Goal: Transaction & Acquisition: Purchase product/service

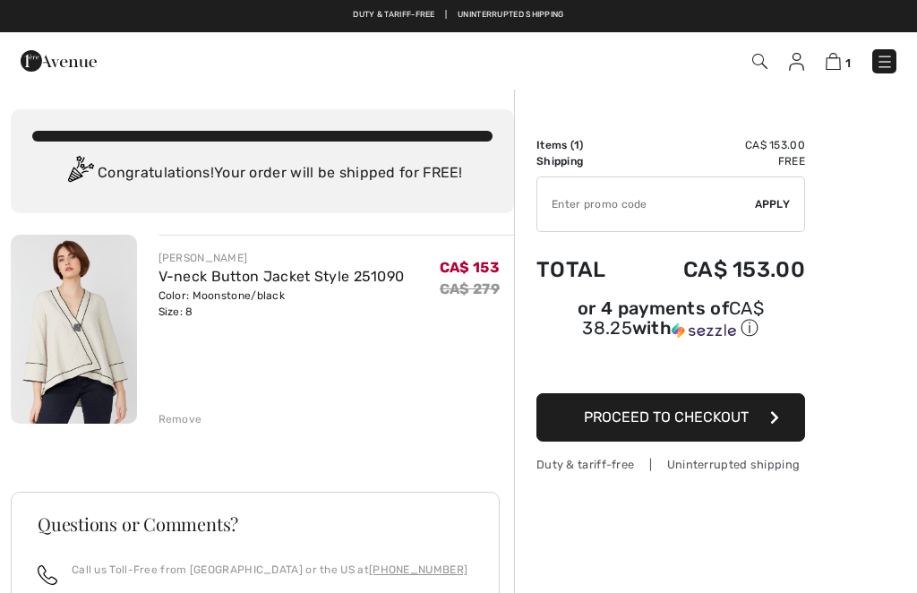
click at [296, 277] on link "V-neck Button Jacket Style 251090" at bounding box center [282, 276] width 246 height 17
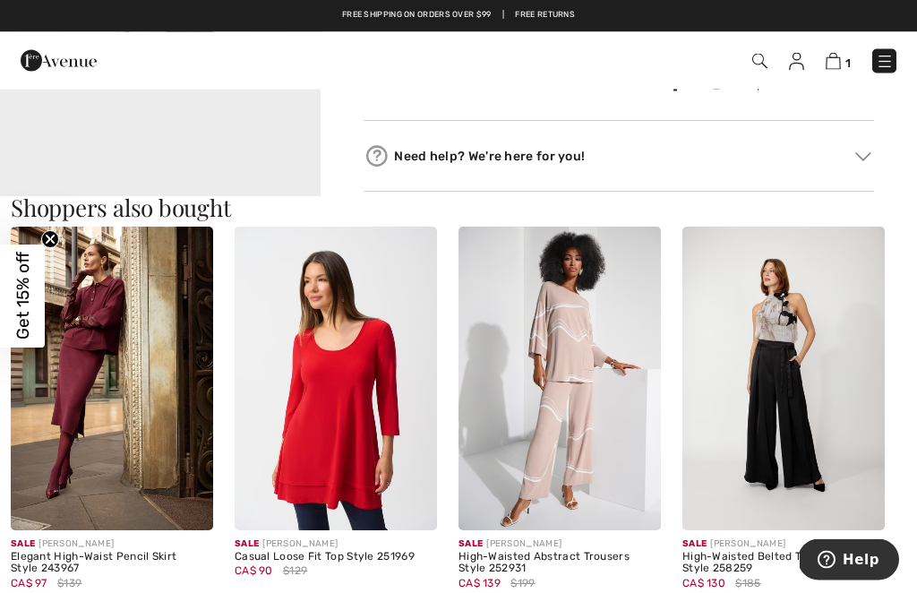
scroll to position [977, 0]
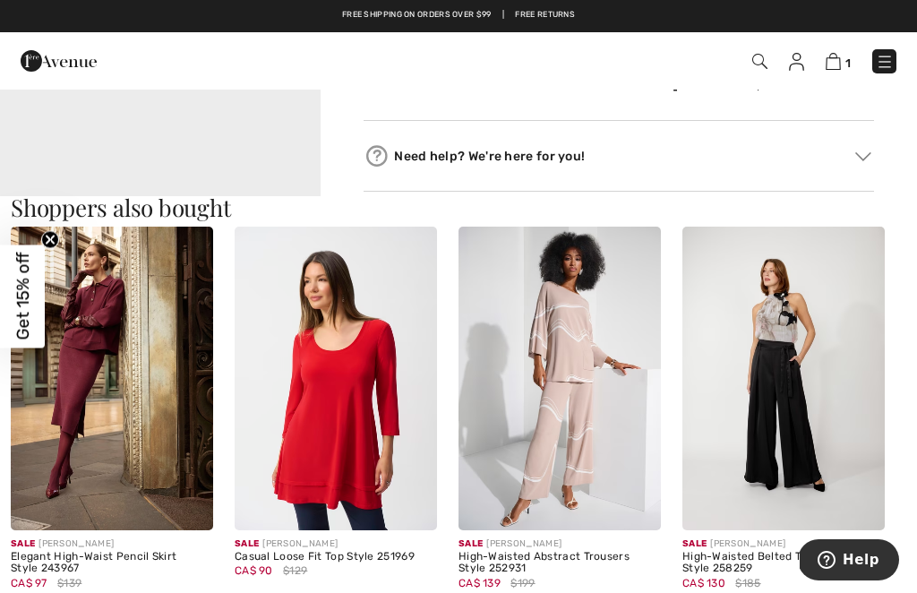
click at [599, 390] on img at bounding box center [560, 379] width 202 height 304
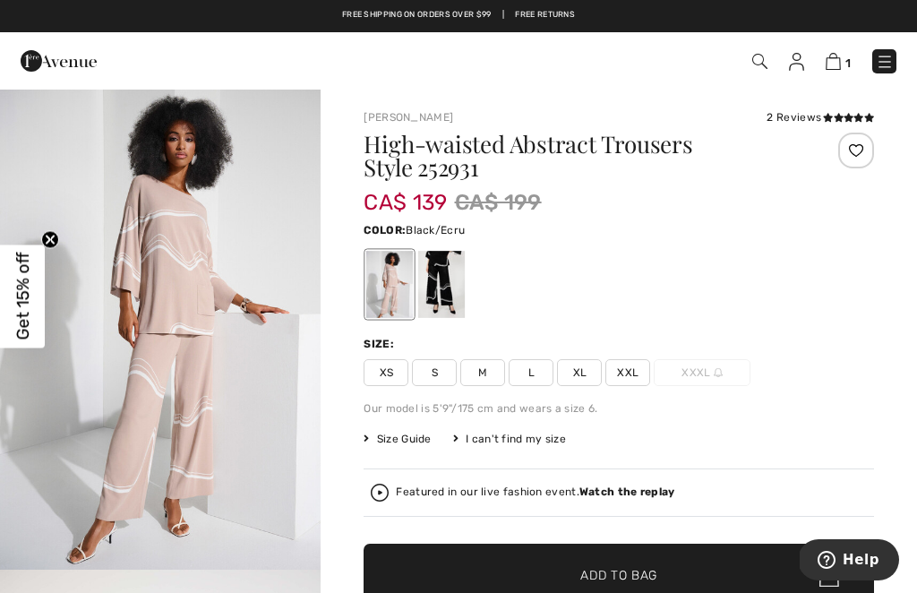
click at [445, 272] on div at bounding box center [441, 284] width 47 height 67
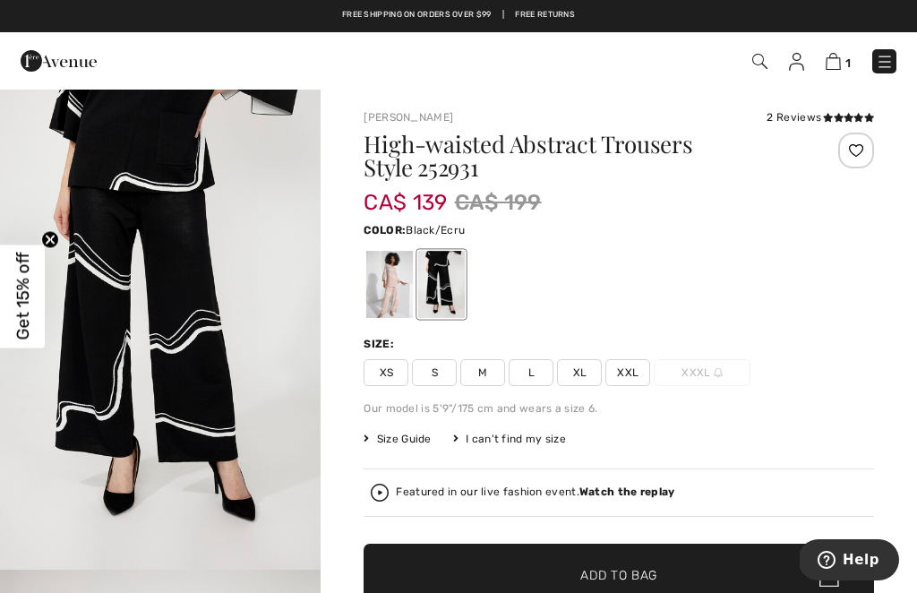
click at [840, 63] on img at bounding box center [833, 61] width 15 height 17
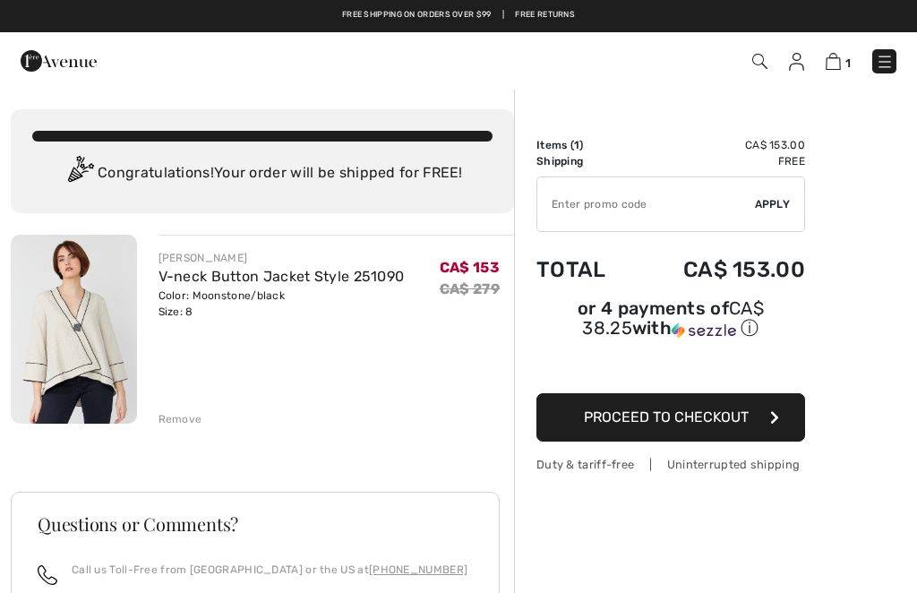
click at [301, 268] on link "V-neck Button Jacket Style 251090" at bounding box center [282, 276] width 246 height 17
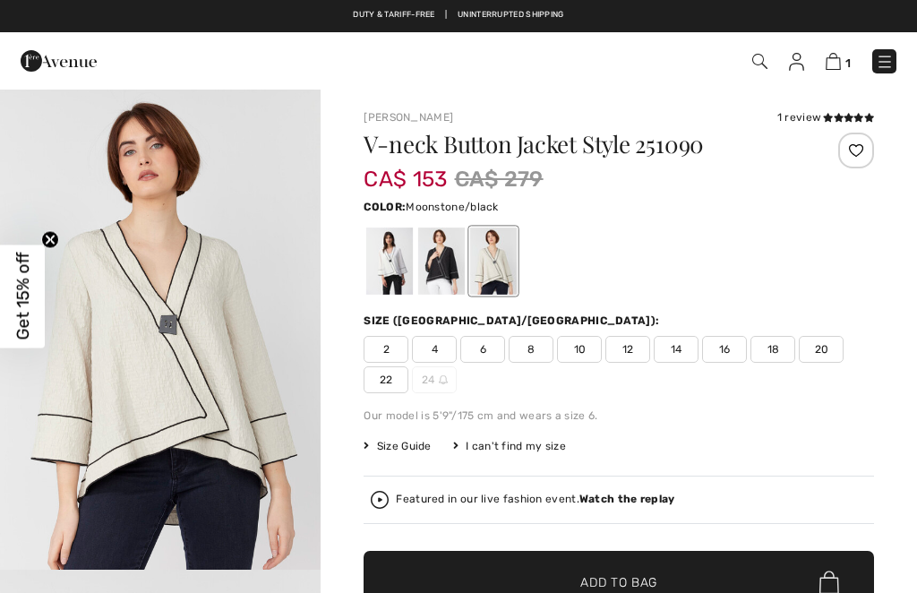
checkbox input "true"
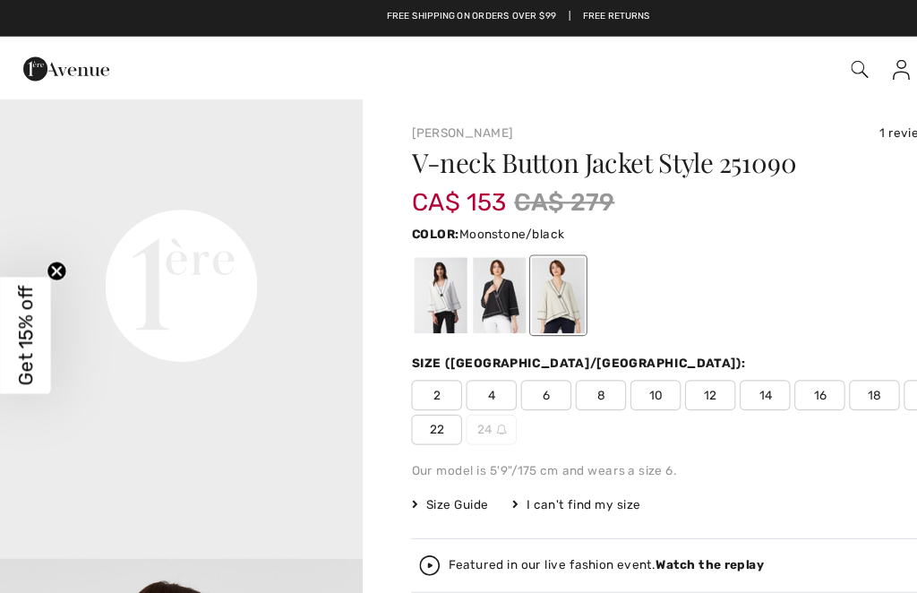
scroll to position [1041, 0]
click at [525, 342] on span "8" at bounding box center [531, 349] width 45 height 27
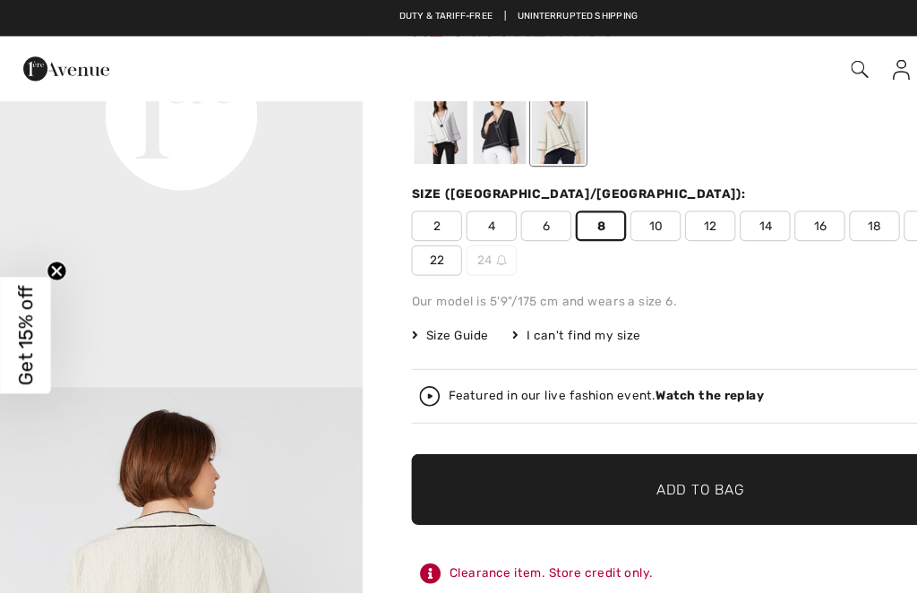
scroll to position [136, 0]
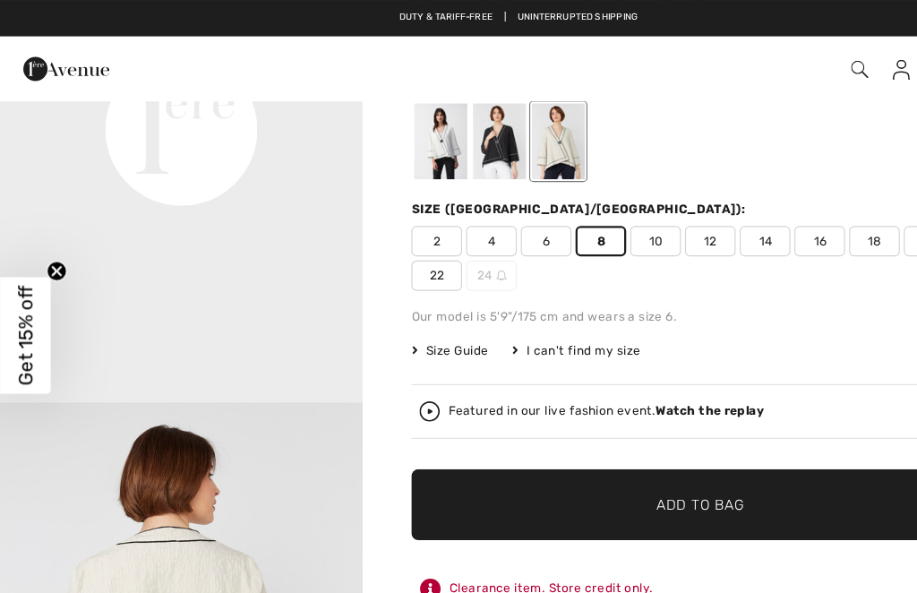
click at [413, 305] on span "Size Guide" at bounding box center [397, 310] width 67 height 16
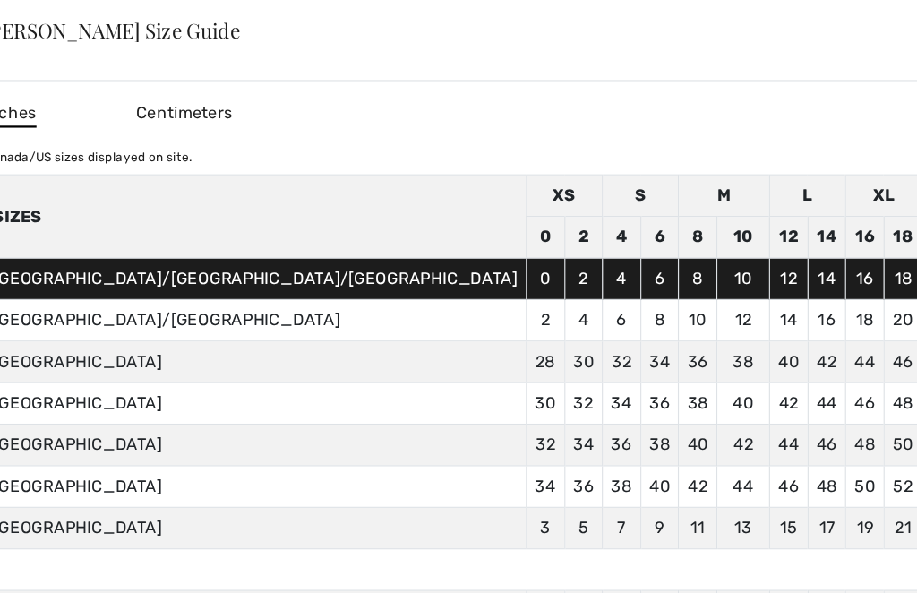
click at [913, 30] on div "✕" at bounding box center [922, 27] width 19 height 38
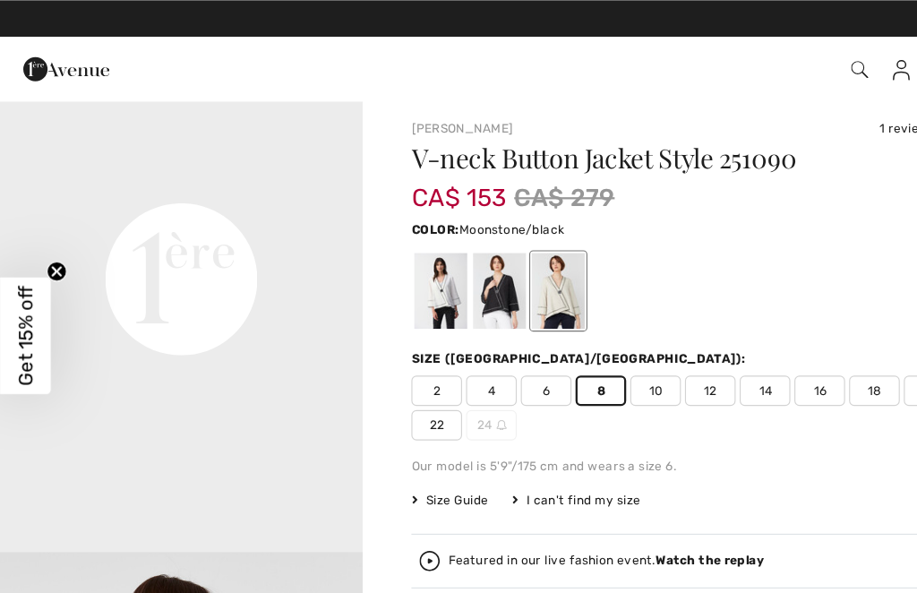
scroll to position [0, 0]
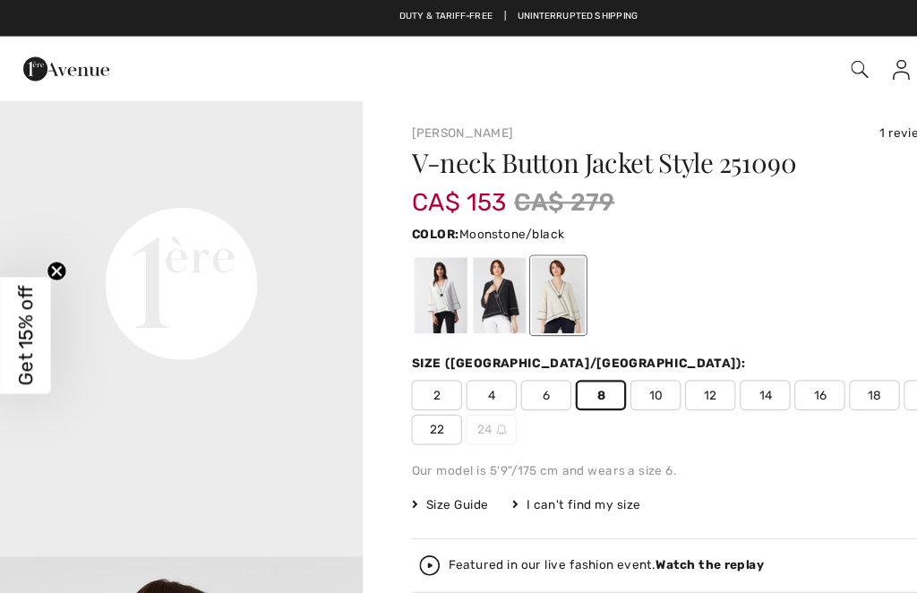
click at [736, 289] on div at bounding box center [619, 261] width 511 height 74
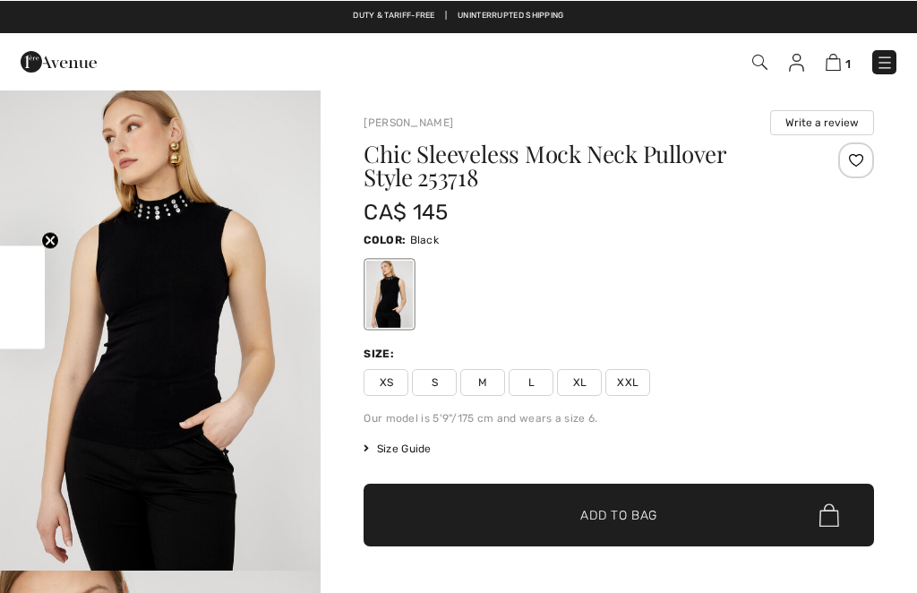
checkbox input "true"
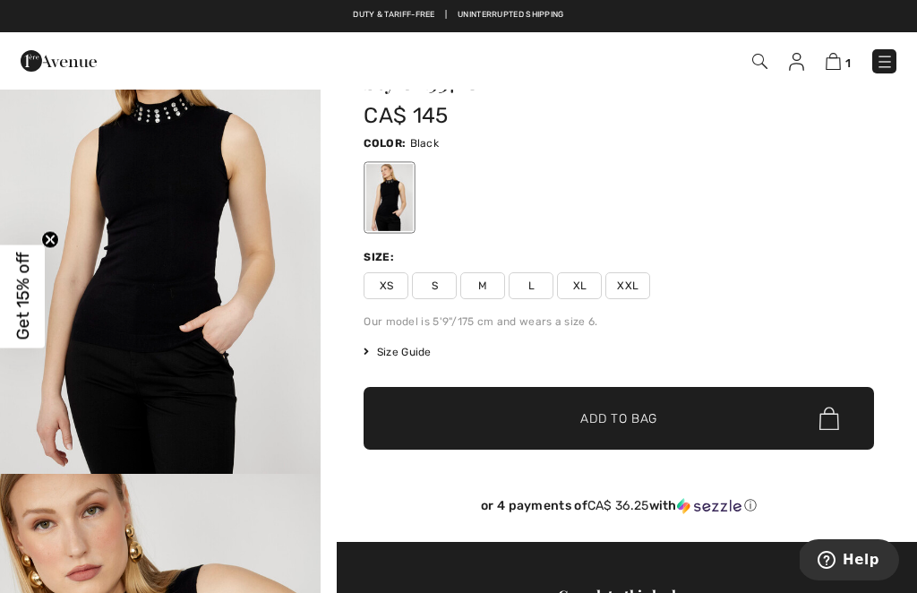
click at [830, 64] on img at bounding box center [833, 61] width 15 height 17
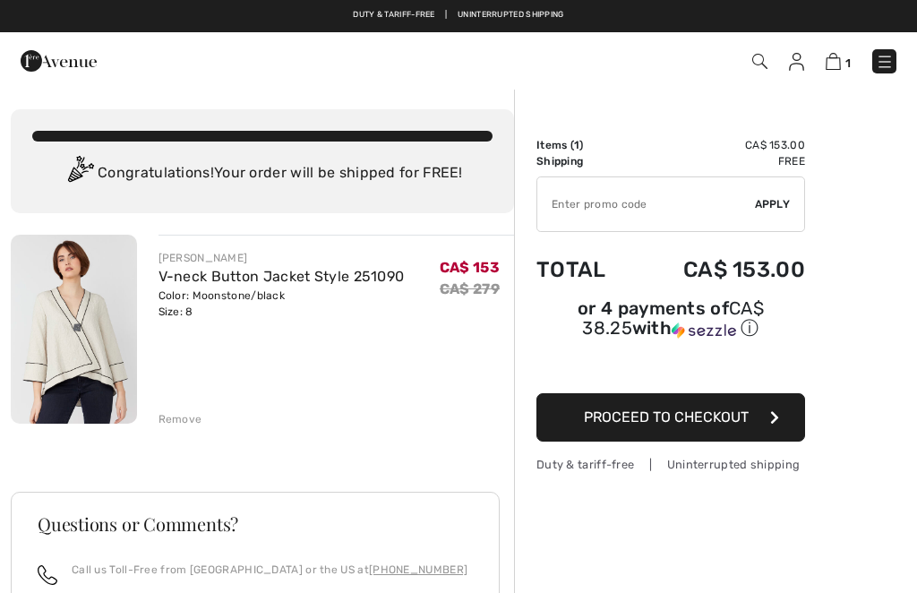
click at [188, 417] on div "Remove" at bounding box center [181, 419] width 44 height 16
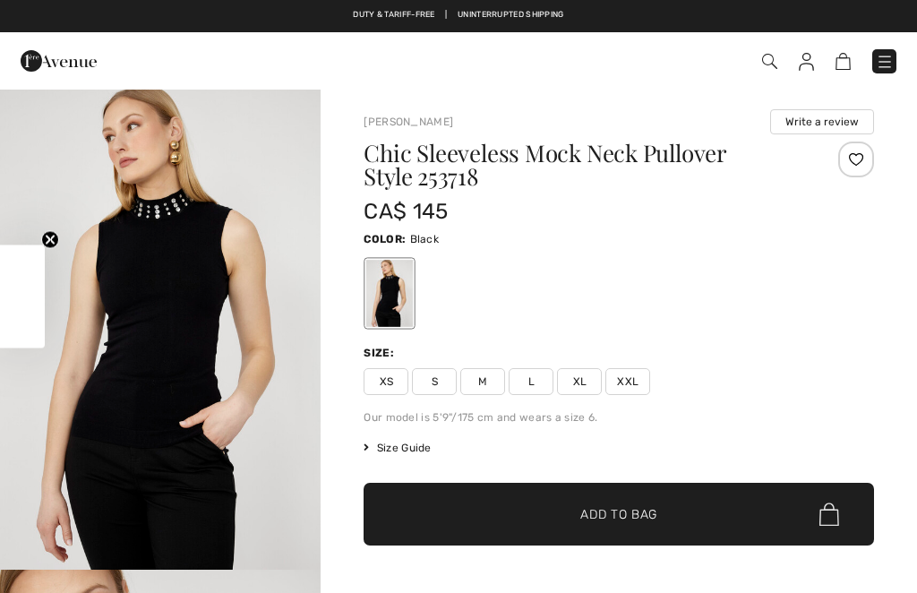
scroll to position [96, 0]
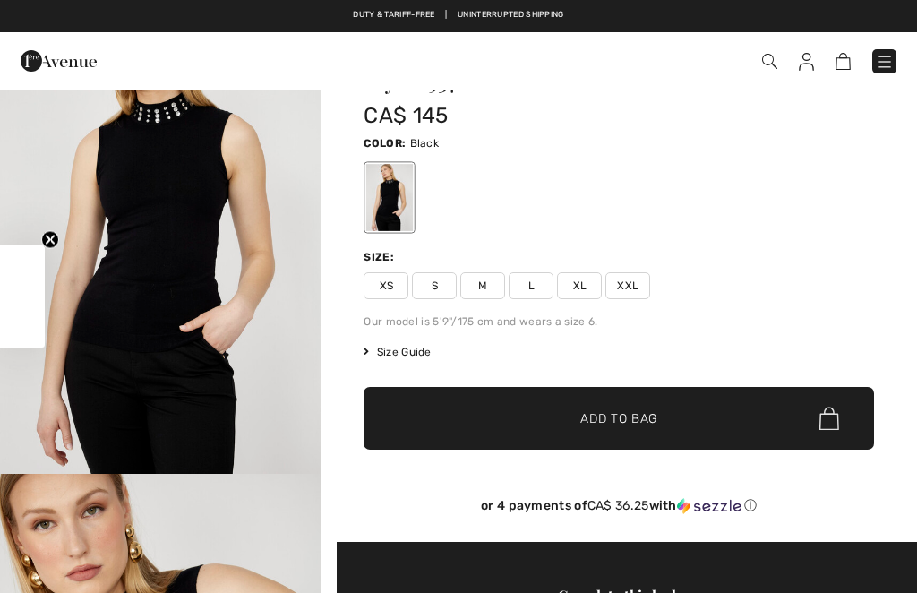
checkbox input "true"
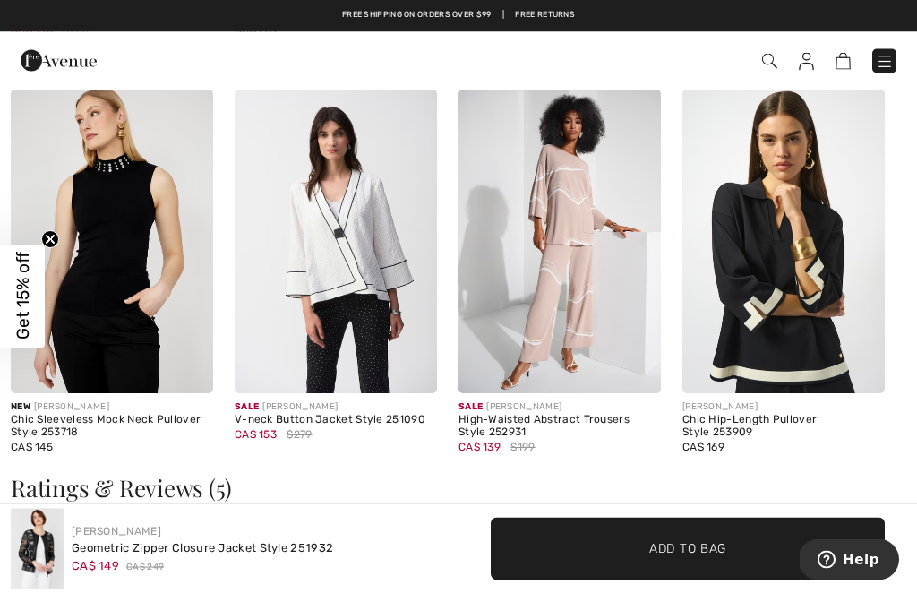
scroll to position [1845, 0]
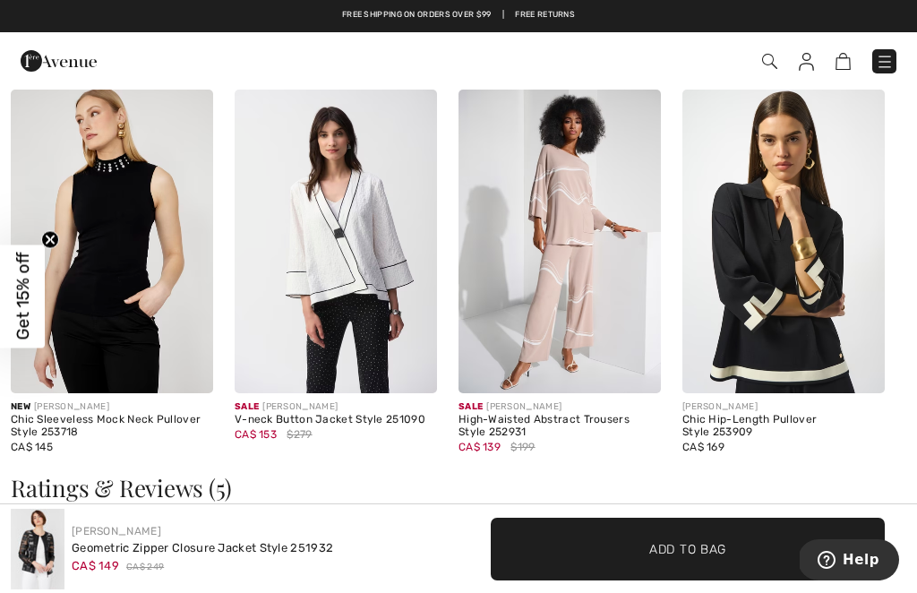
click at [367, 266] on img at bounding box center [336, 242] width 202 height 304
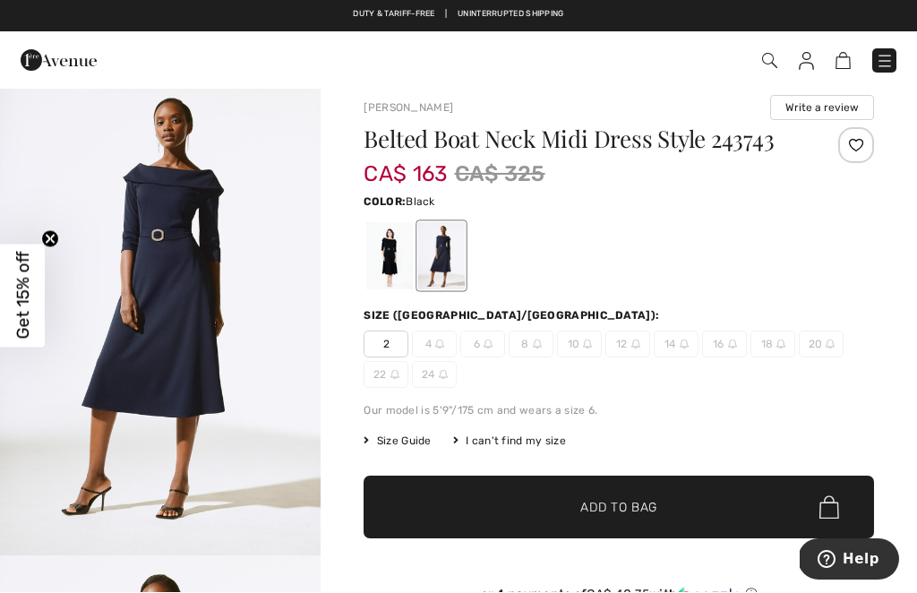
scroll to position [14, 0]
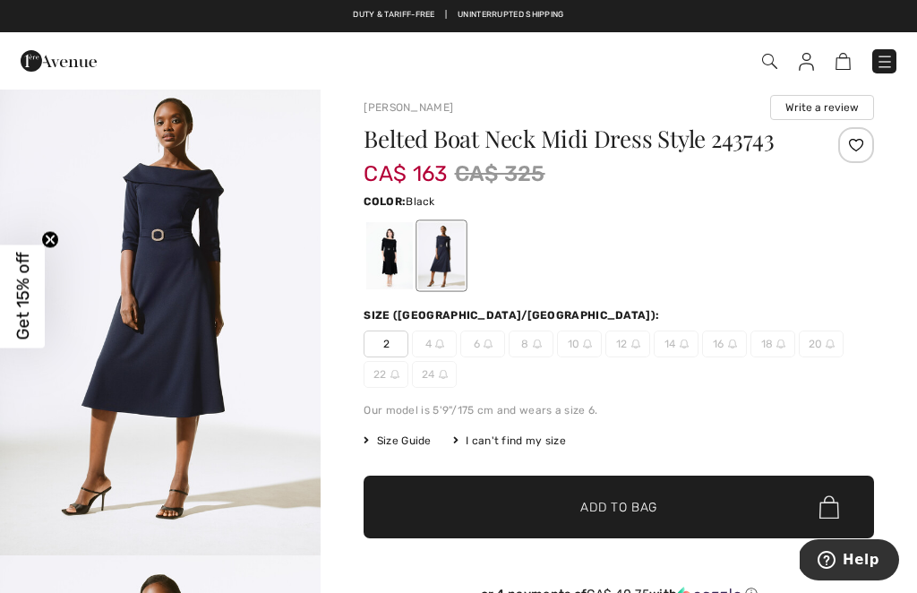
click at [378, 267] on div at bounding box center [389, 255] width 47 height 67
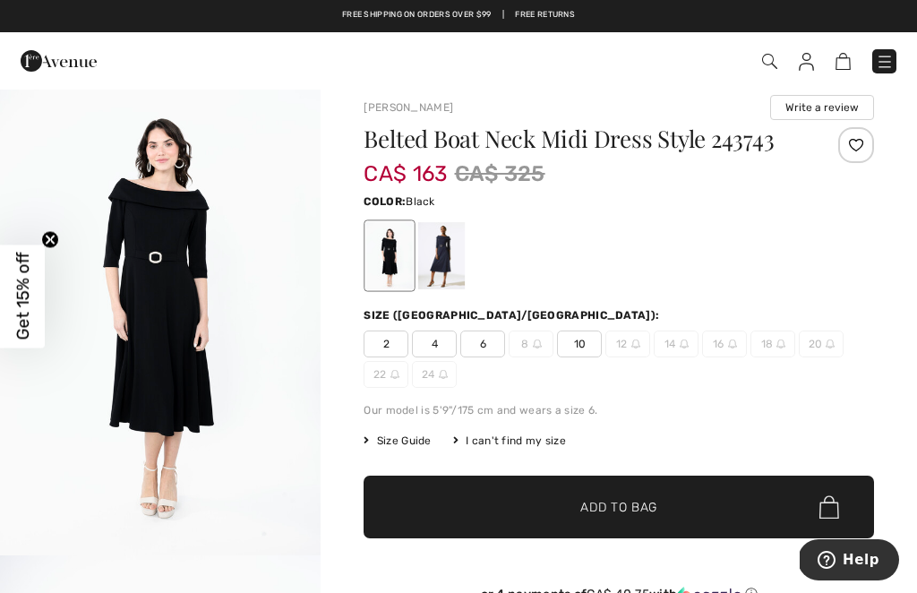
scroll to position [0, 0]
